Goal: Task Accomplishment & Management: Use online tool/utility

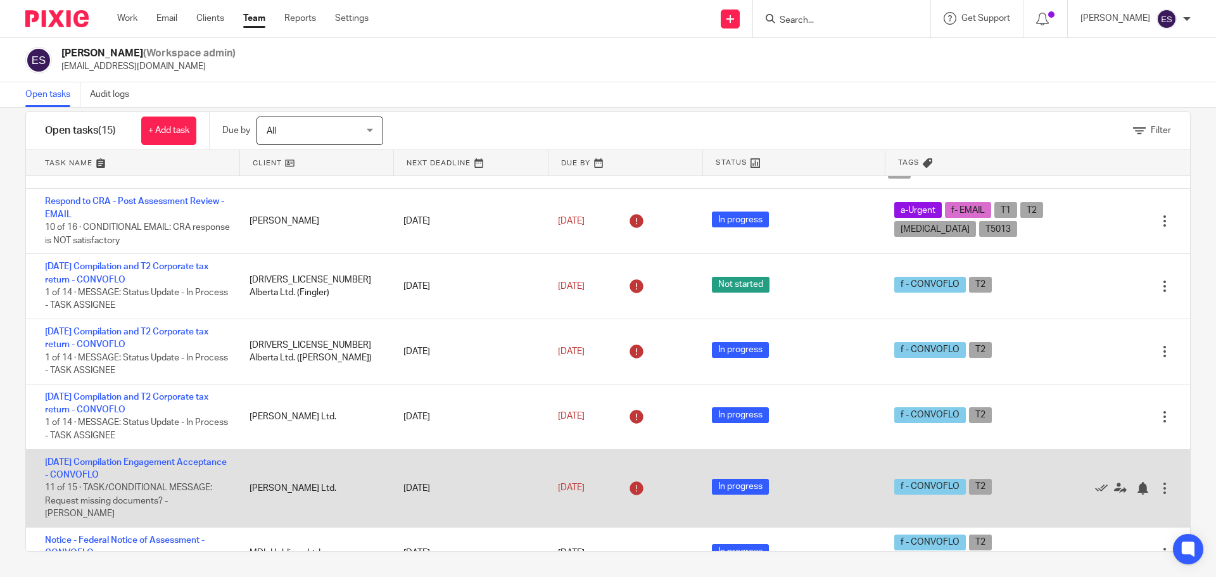
scroll to position [253, 0]
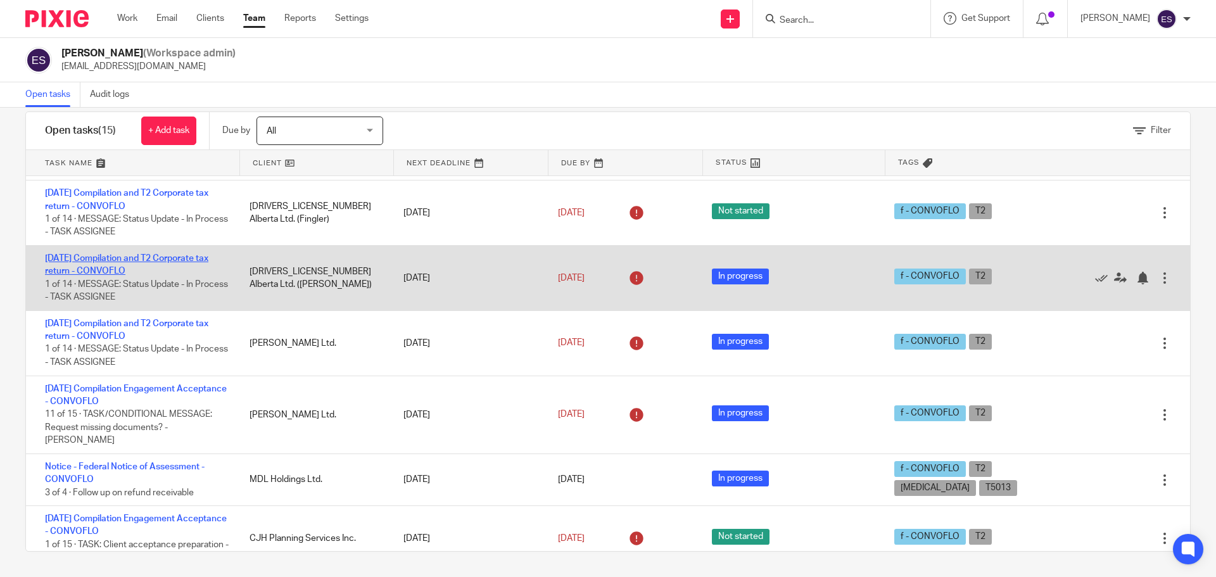
click at [88, 259] on link "2025-05-31 Compilation and T2 Corporate tax return - CONVOFLO" at bounding box center [126, 265] width 163 height 22
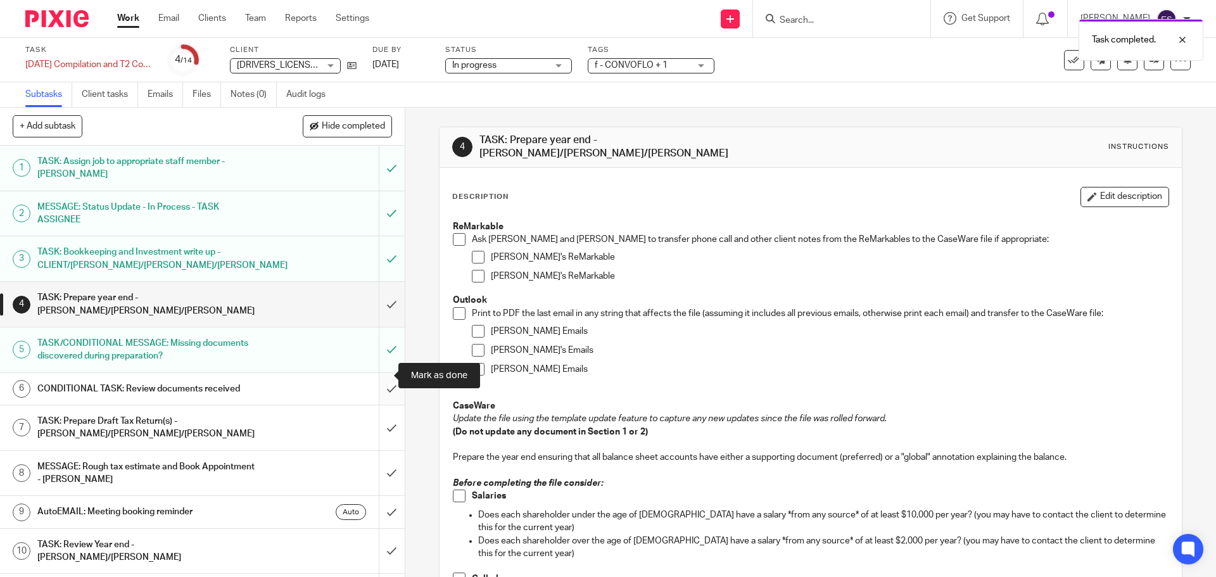
click at [374, 376] on input "submit" at bounding box center [202, 389] width 405 height 32
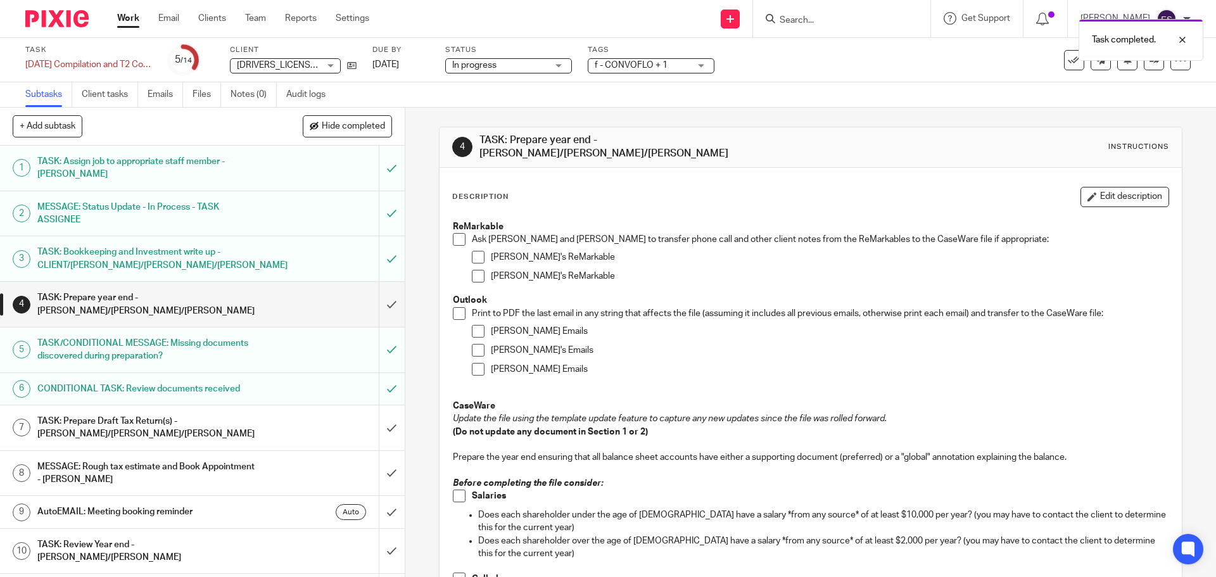
click at [268, 419] on div "TASK: Prepare Draft Tax Return(s) - [PERSON_NAME]/[PERSON_NAME]/[PERSON_NAME]" at bounding box center [201, 428] width 329 height 32
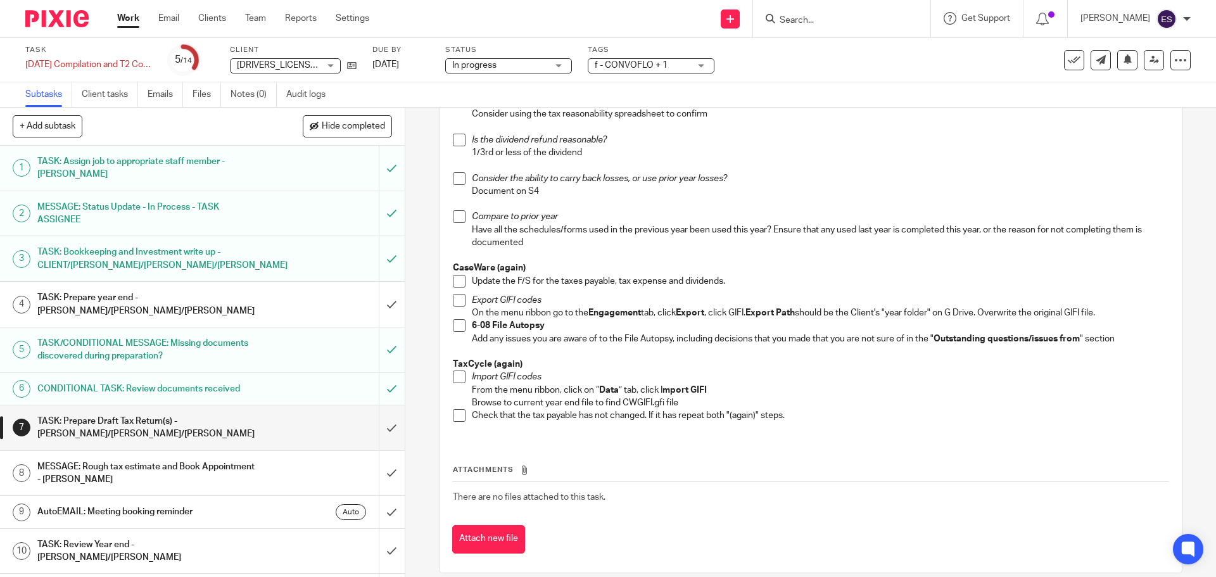
scroll to position [1182, 0]
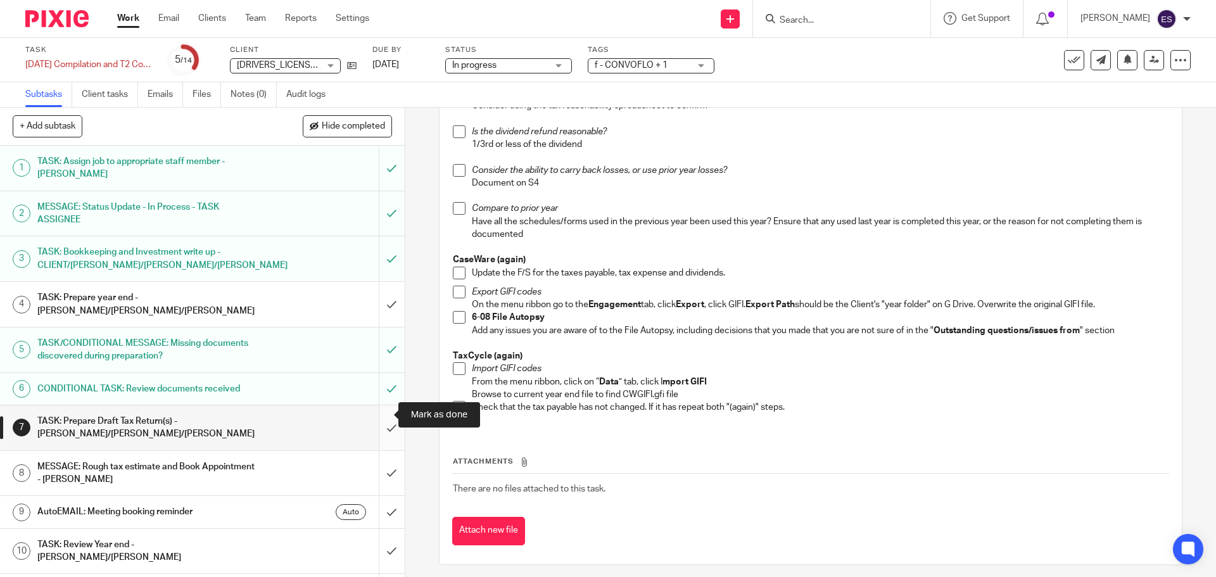
click at [375, 416] on input "submit" at bounding box center [202, 427] width 405 height 45
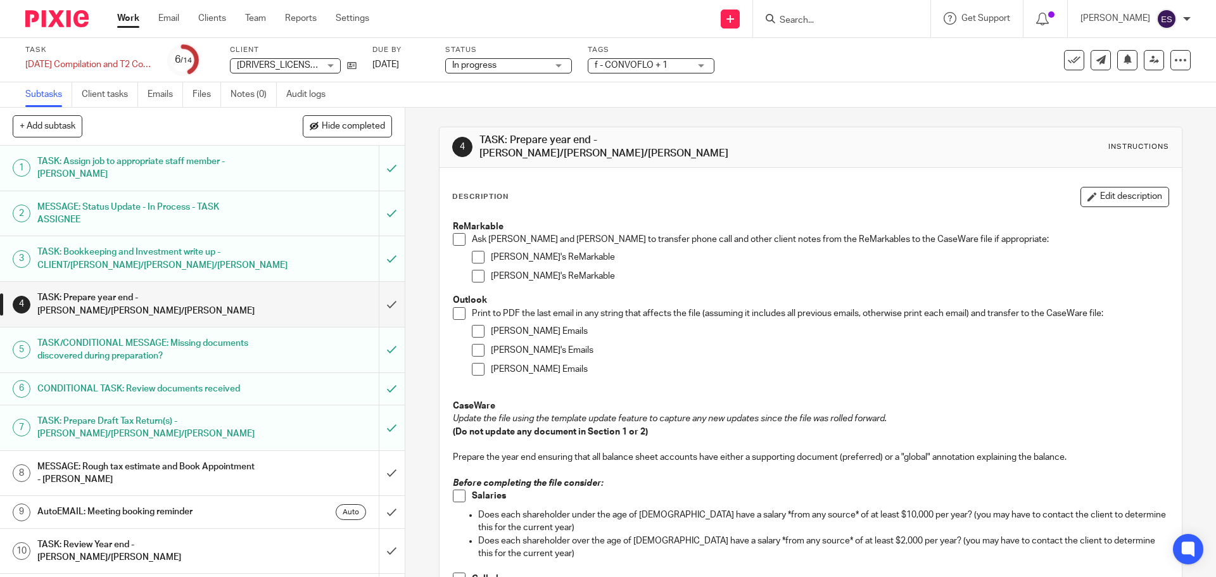
click at [126, 22] on link "Work" at bounding box center [128, 18] width 22 height 13
